Goal: Navigation & Orientation: Find specific page/section

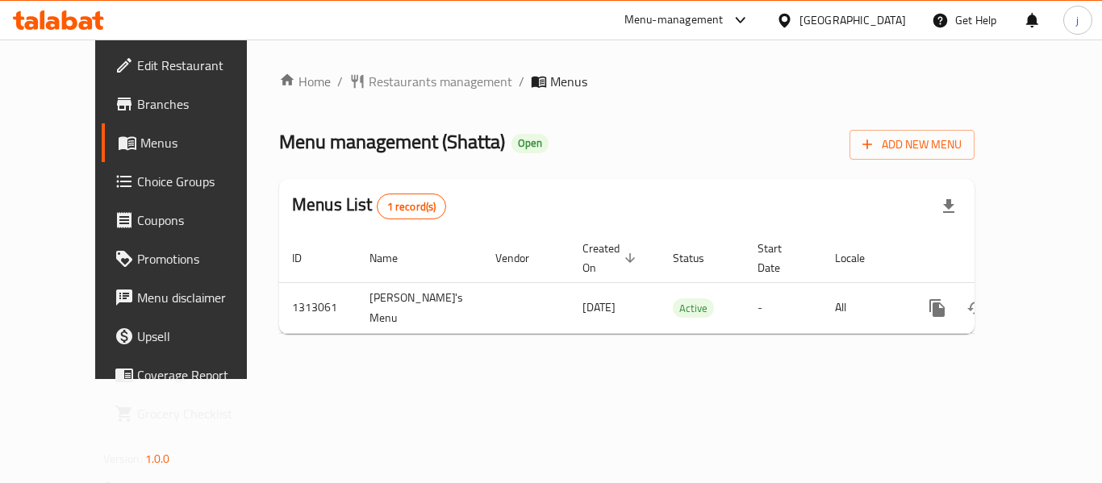
click at [410, 96] on div "Home / Restaurants management / Menus Menu management ( Shatta ) Open Add New M…" at bounding box center [626, 209] width 695 height 275
click at [397, 72] on span "Restaurants management" at bounding box center [441, 81] width 144 height 19
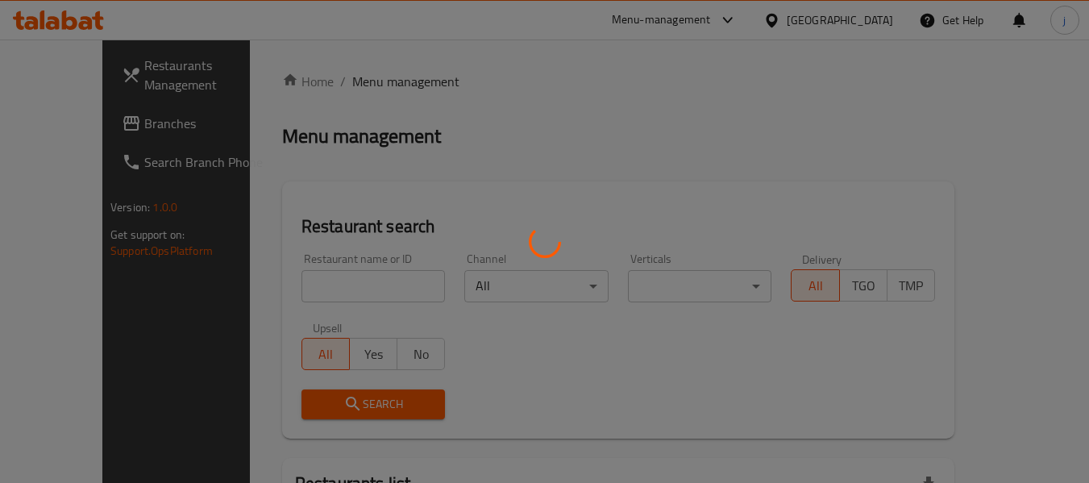
click at [88, 118] on div at bounding box center [544, 241] width 1089 height 483
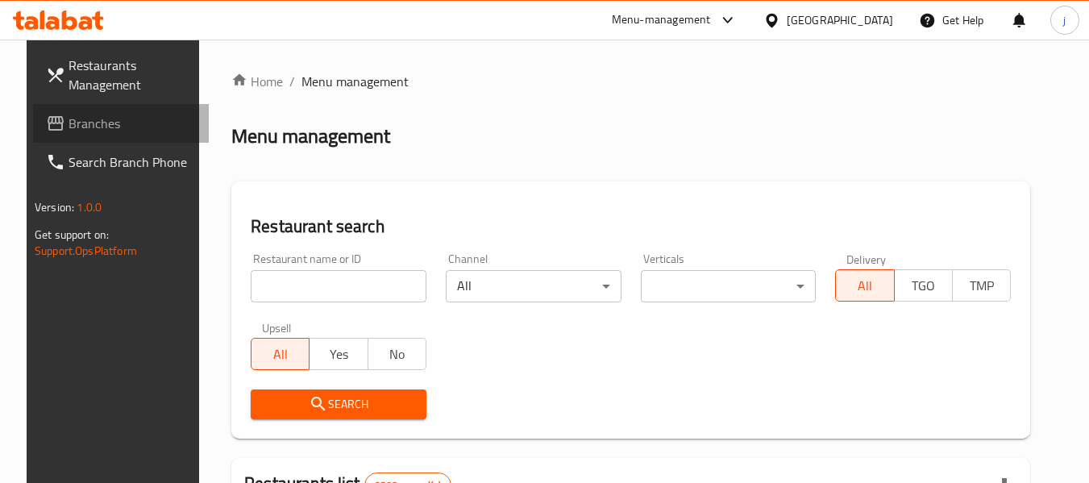
click at [88, 118] on span "Branches" at bounding box center [132, 123] width 127 height 19
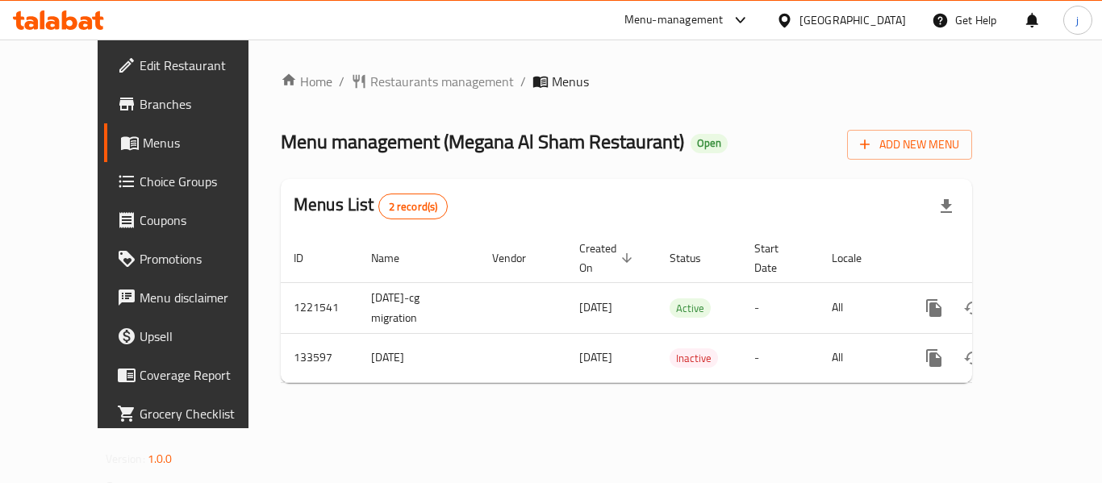
click at [905, 23] on div "[GEOGRAPHIC_DATA]" at bounding box center [852, 20] width 106 height 18
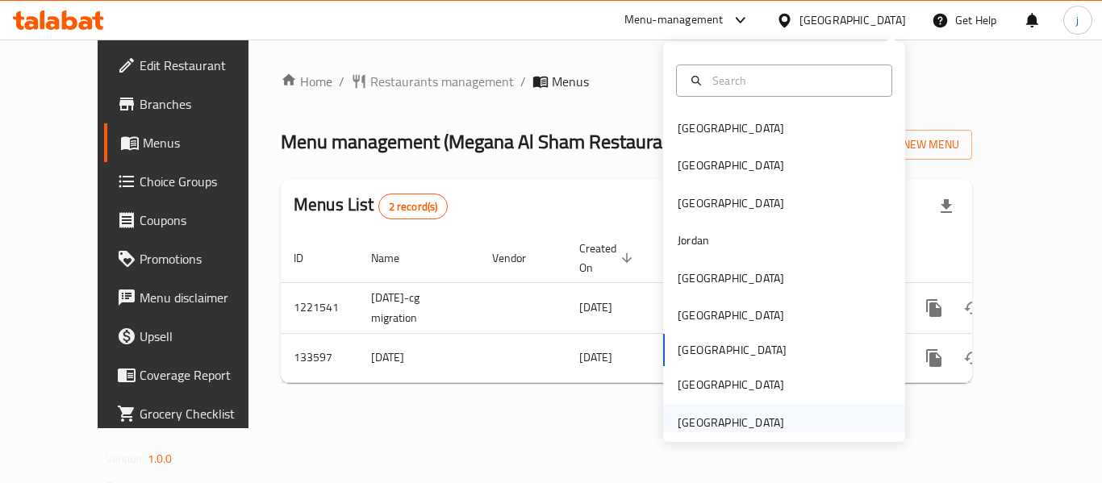
click at [687, 419] on div "[GEOGRAPHIC_DATA]" at bounding box center [730, 423] width 106 height 18
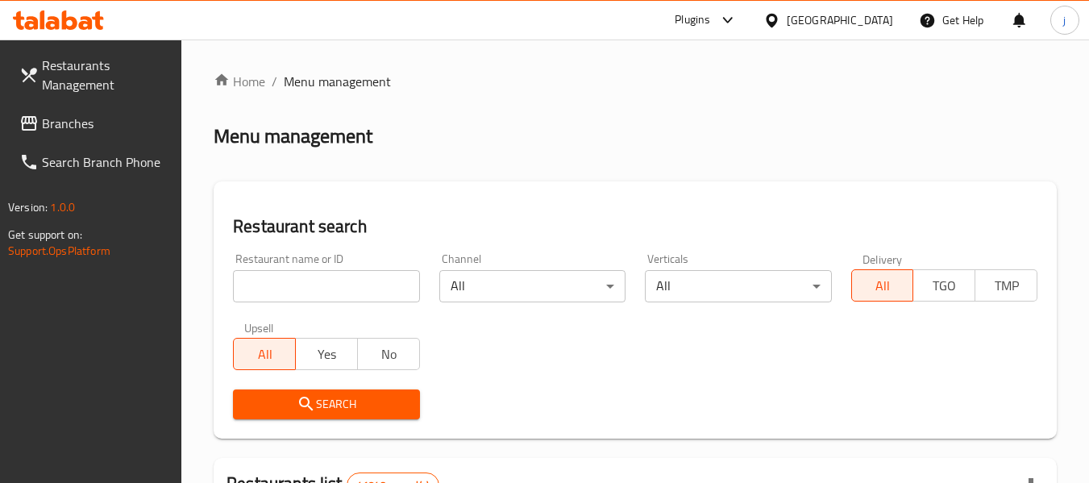
click at [43, 104] on link "Branches" at bounding box center [94, 123] width 176 height 39
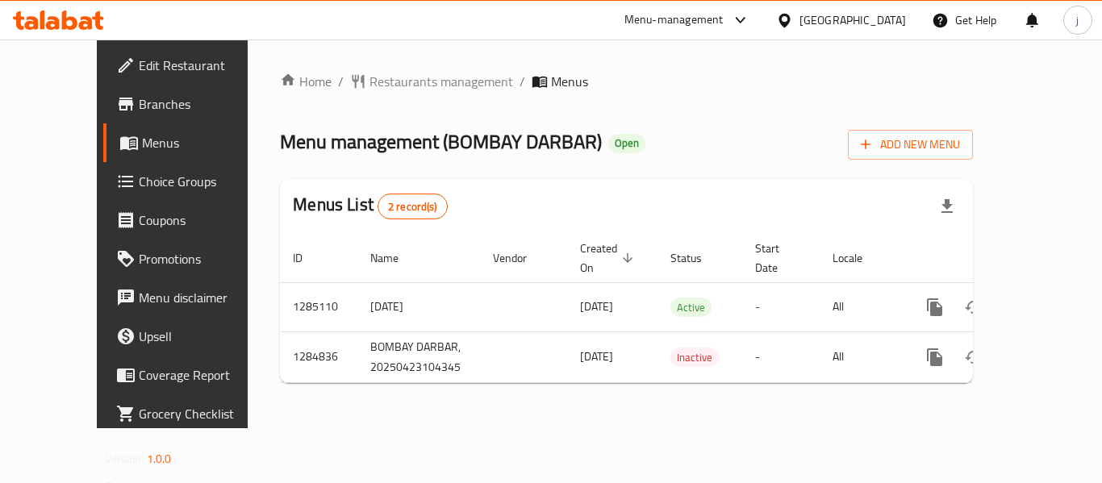
click at [835, 15] on div "United Arab Emirates" at bounding box center [852, 20] width 106 height 18
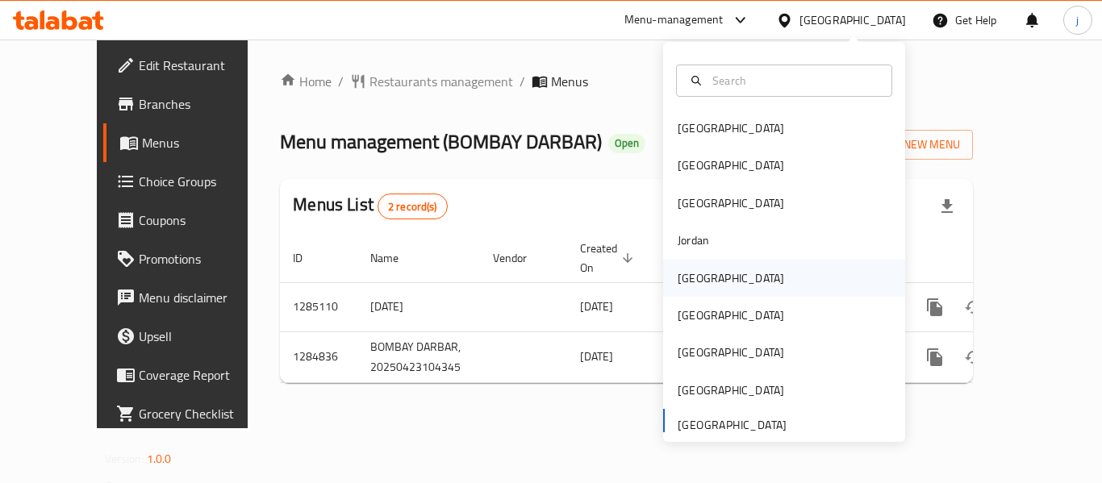
click at [753, 277] on div "[GEOGRAPHIC_DATA]" at bounding box center [784, 278] width 242 height 37
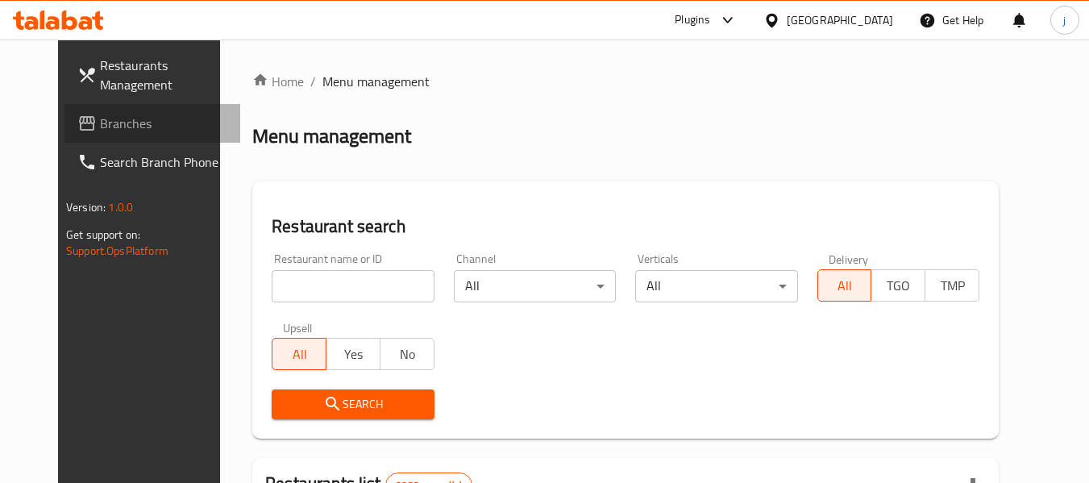
drag, startPoint x: 127, startPoint y: 131, endPoint x: 44, endPoint y: 142, distance: 83.7
click at [127, 131] on span "Branches" at bounding box center [163, 123] width 127 height 19
